Goal: Transaction & Acquisition: Register for event/course

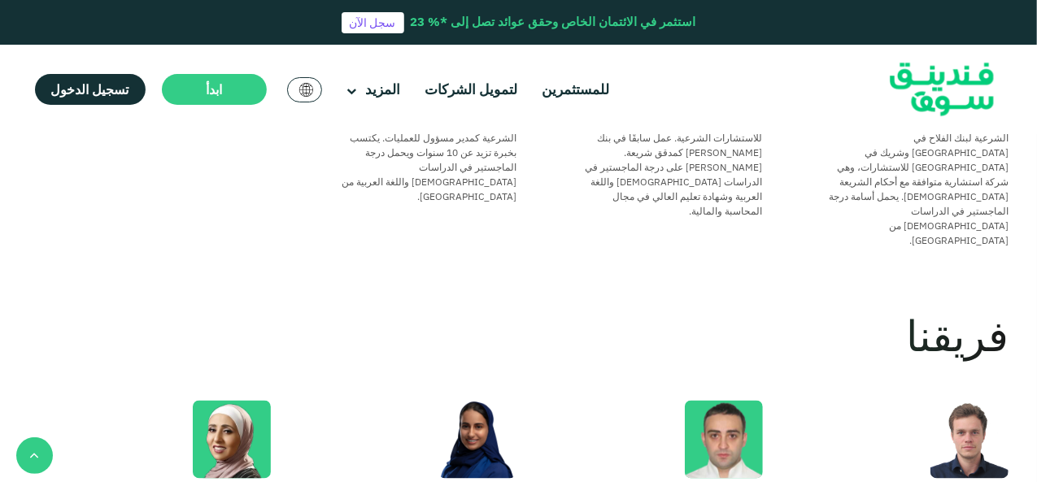
scroll to position [1689, 0]
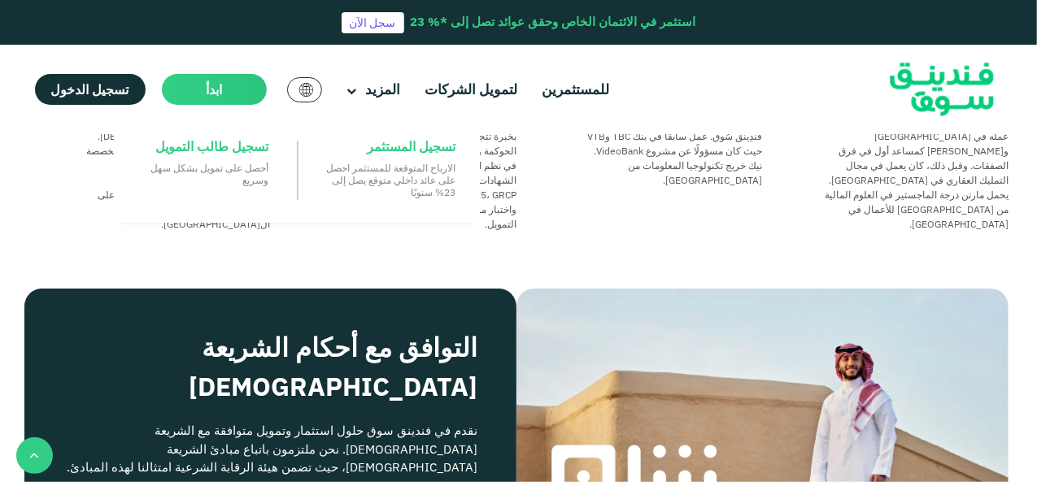
click at [198, 93] on main "ابدأ" at bounding box center [214, 89] width 105 height 31
click at [412, 149] on span "تسجيل المستثمر" at bounding box center [411, 146] width 89 height 18
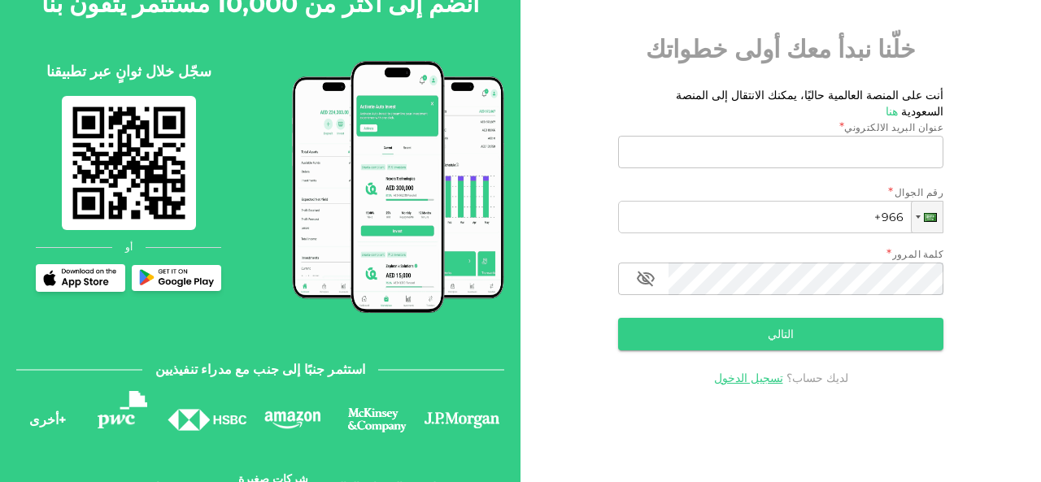
scroll to position [155, 0]
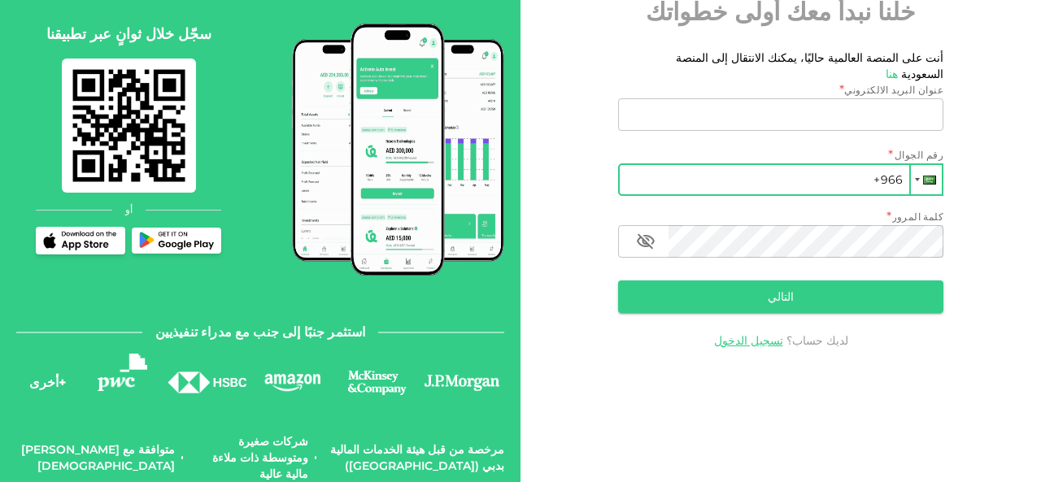
click at [919, 178] on div at bounding box center [917, 179] width 5 height 3
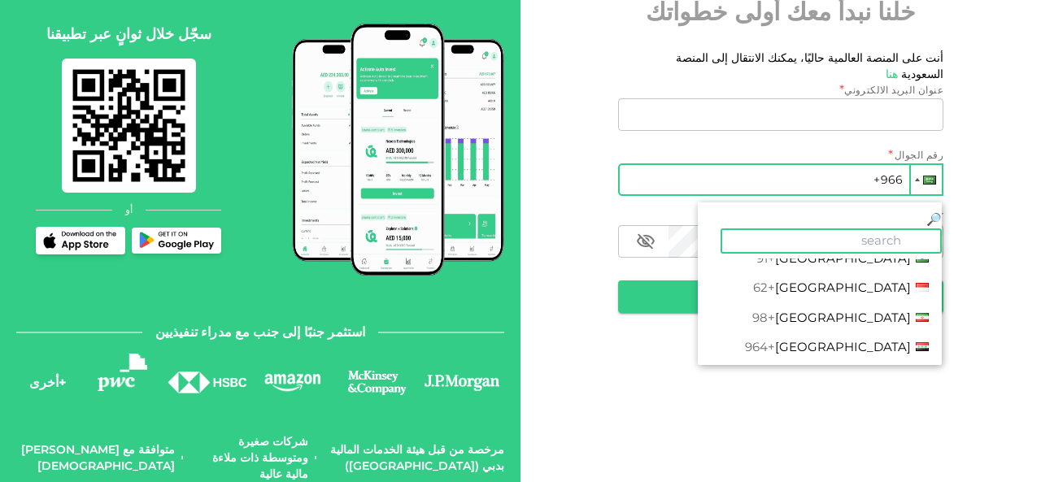
scroll to position [2603, 0]
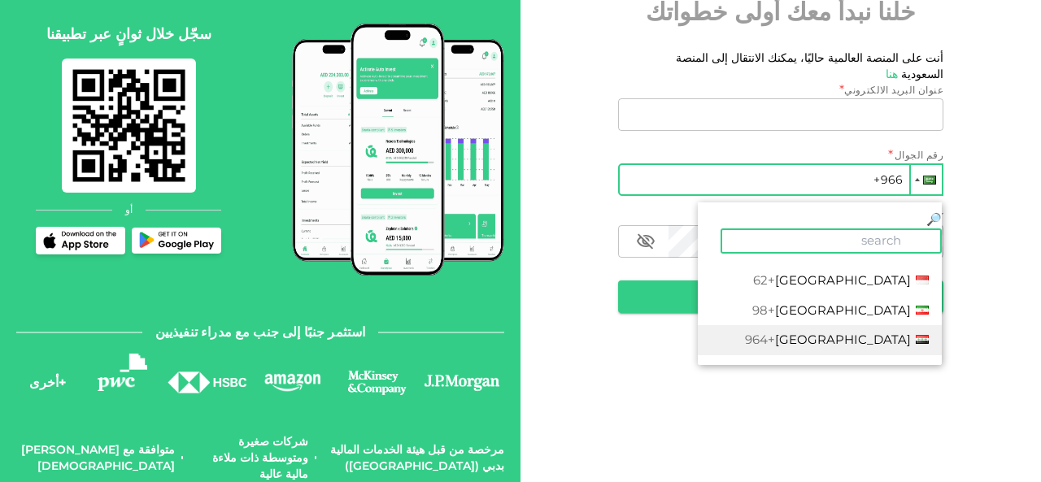
click at [834, 325] on li "Iraq +964" at bounding box center [820, 340] width 244 height 30
type input "+964"
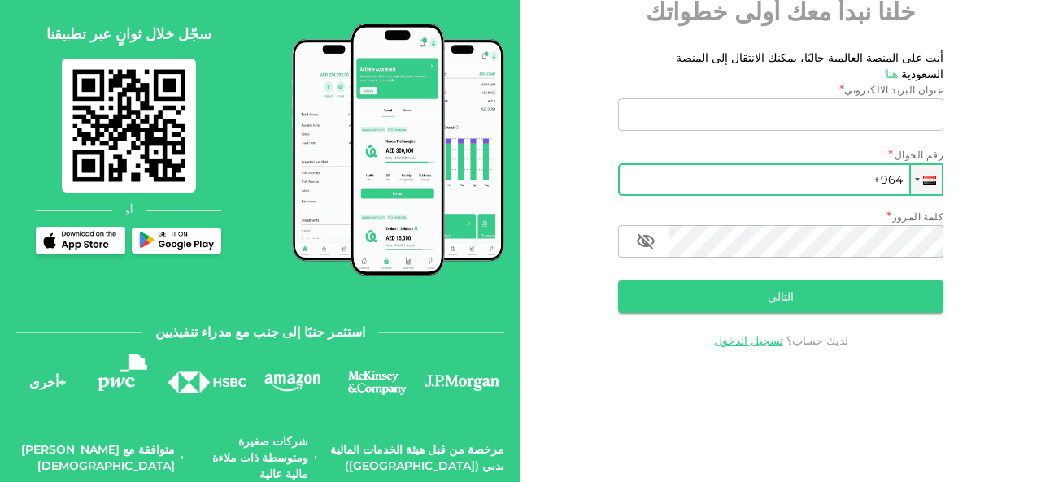
click at [1039, 37] on div "KSA Global خلّنا نبدأ معك أولى خطواتك أنت على المنصة العالمية حاليًا، يمكنك الا…" at bounding box center [781, 145] width 521 height 505
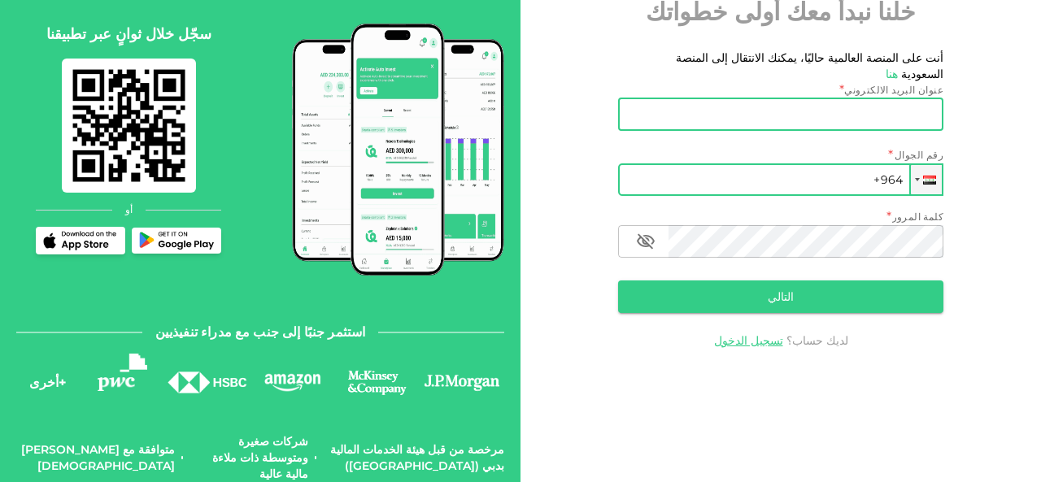
click at [898, 99] on input "عنوان البريد الالكتروني" at bounding box center [789, 114] width 307 height 33
type input "skymodulenglish@gmail.com"
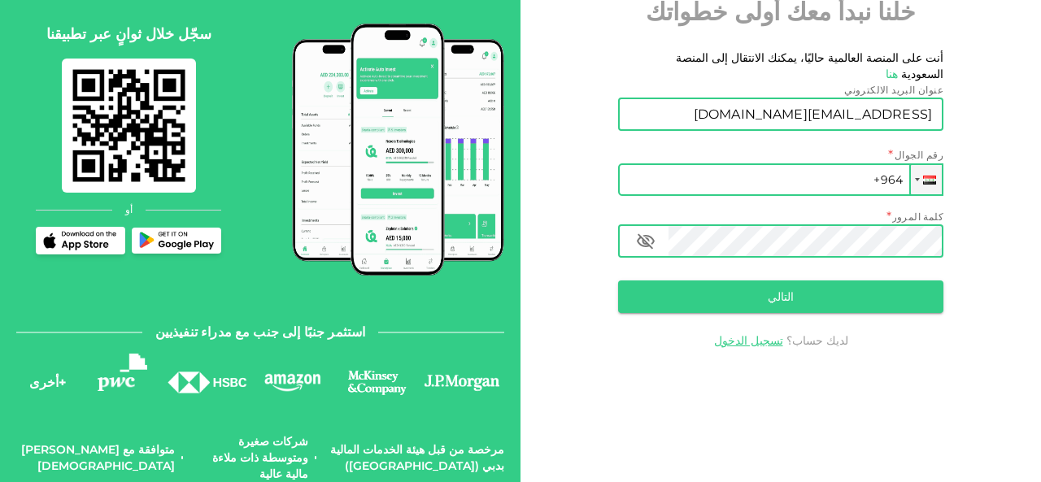
click at [646, 232] on icon "button" at bounding box center [646, 242] width 20 height 20
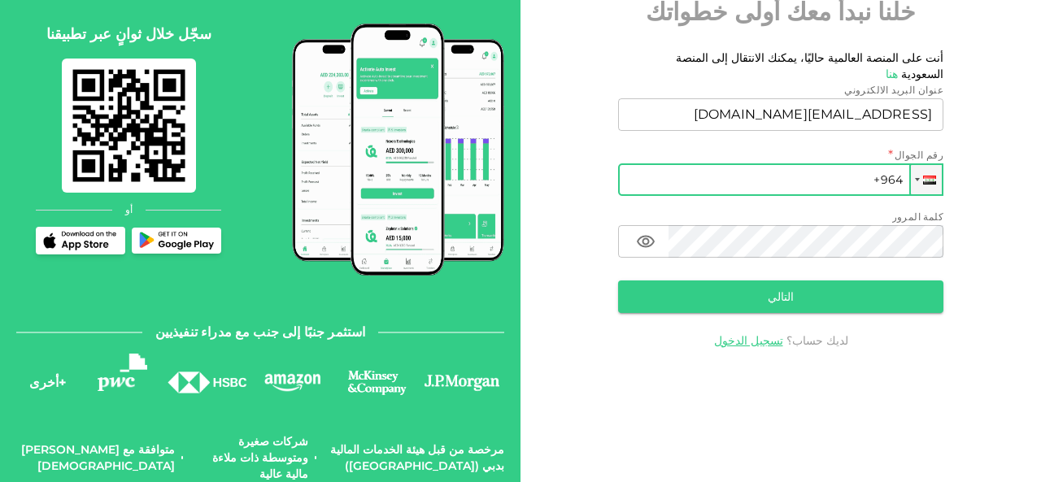
click at [954, 18] on div "KSA Global خلّنا نبدأ معك أولى خطواتك أنت على المنصة العالمية حاليًا، يمكنك الا…" at bounding box center [781, 145] width 521 height 505
click at [978, 185] on div "KSA Global خلّنا نبدأ معك أولى خطواتك أنت على المنصة العالمية حاليًا، يمكنك الا…" at bounding box center [781, 145] width 521 height 505
click at [834, 164] on input "+964" at bounding box center [780, 180] width 325 height 33
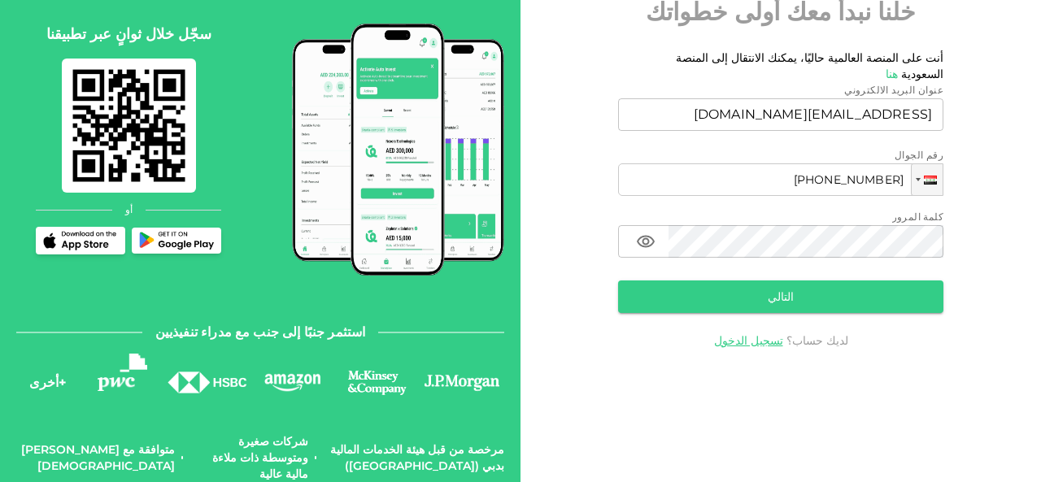
type input "+964 770 132 644 9"
click at [886, 67] on link "هنا" at bounding box center [892, 74] width 12 height 15
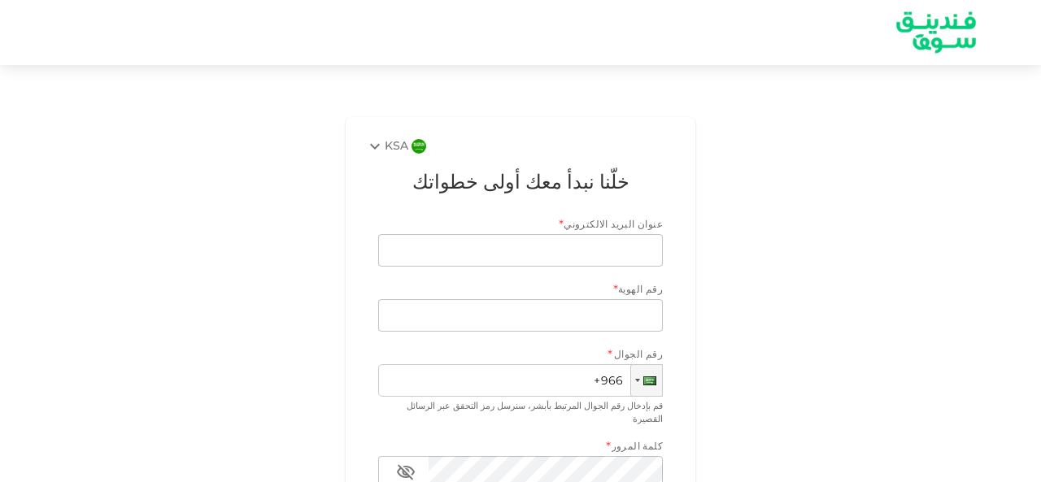
scroll to position [189, 0]
